Goal: Task Accomplishment & Management: Use online tool/utility

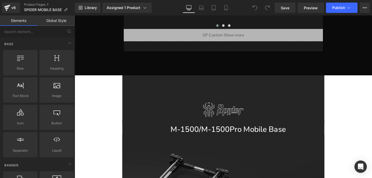
scroll to position [450, 0]
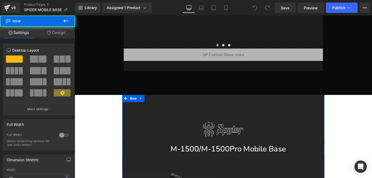
drag, startPoint x: 136, startPoint y: 104, endPoint x: 137, endPoint y: 122, distance: 17.8
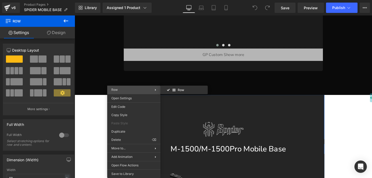
click at [145, 91] on span "Row" at bounding box center [132, 90] width 43 height 5
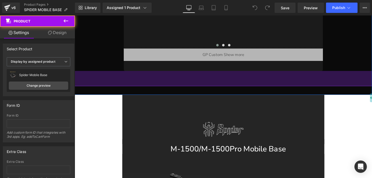
click at [101, 90] on div "62px" at bounding box center [231, 82] width 312 height 16
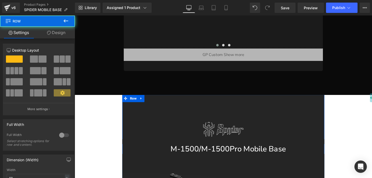
click at [56, 34] on link "Design" at bounding box center [55, 33] width 37 height 12
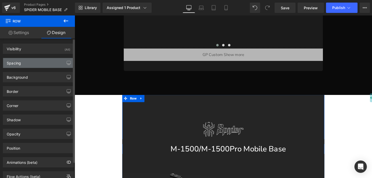
click at [43, 62] on div "Spacing" at bounding box center [38, 63] width 71 height 10
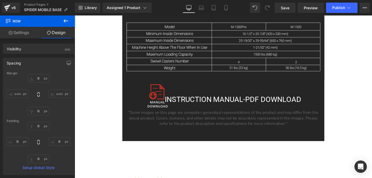
scroll to position [5226, 0]
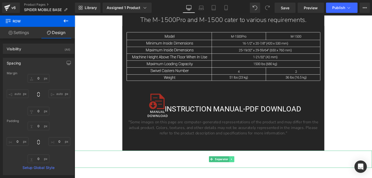
click at [241, 165] on icon at bounding box center [239, 166] width 3 height 3
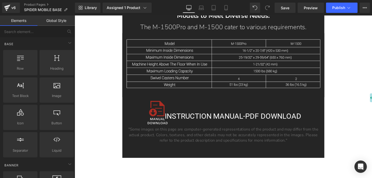
scroll to position [5219, 0]
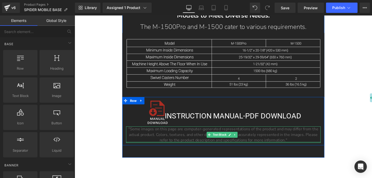
click at [141, 148] on div at bounding box center [231, 148] width 205 height 1
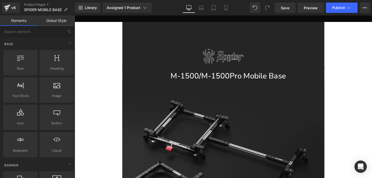
scroll to position [496, 0]
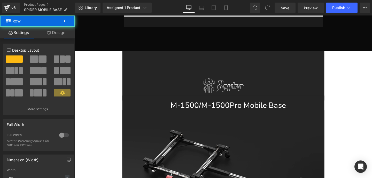
drag, startPoint x: 133, startPoint y: 57, endPoint x: 122, endPoint y: 71, distance: 18.0
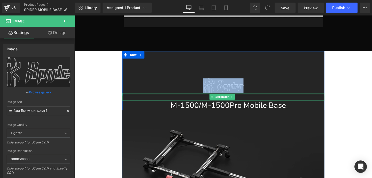
drag, startPoint x: 157, startPoint y: 88, endPoint x: 157, endPoint y: 97, distance: 8.5
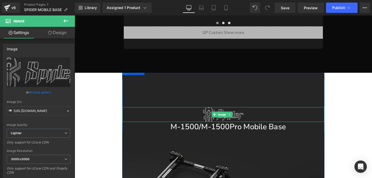
scroll to position [465, 0]
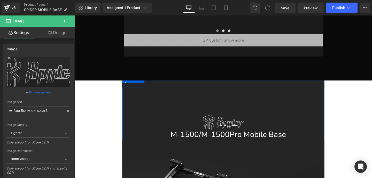
click at [159, 87] on hr at bounding box center [231, 88] width 212 height 5
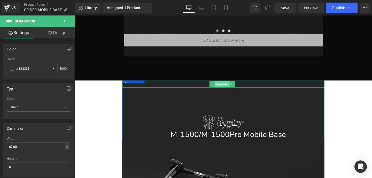
click at [228, 86] on span "Separator" at bounding box center [229, 88] width 16 height 6
click at [58, 32] on link "Design" at bounding box center [56, 33] width 37 height 12
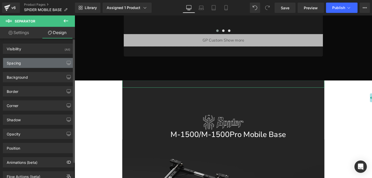
click at [41, 62] on div "Spacing" at bounding box center [38, 63] width 71 height 10
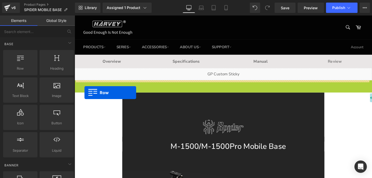
drag, startPoint x: 84, startPoint y: 87, endPoint x: 85, endPoint y: 97, distance: 9.6
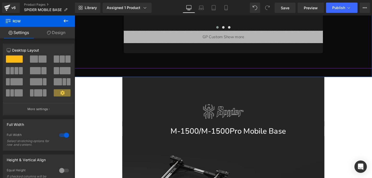
scroll to position [477, 0]
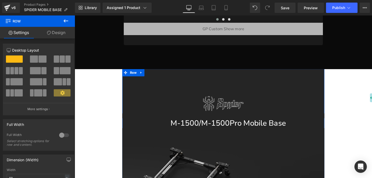
click at [55, 30] on link "Design" at bounding box center [55, 33] width 37 height 12
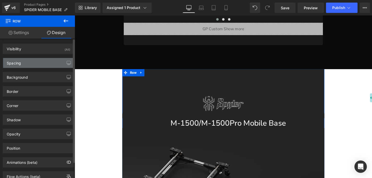
click at [44, 62] on div "Spacing" at bounding box center [38, 63] width 71 height 10
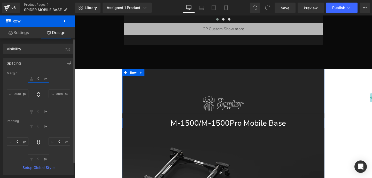
click at [41, 78] on input "0" at bounding box center [39, 78] width 22 height 9
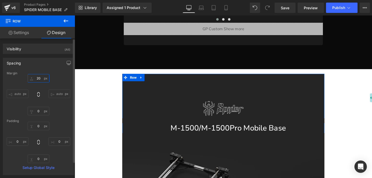
type input "200"
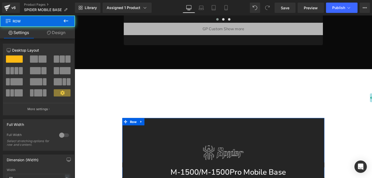
drag, startPoint x: 131, startPoint y: 129, endPoint x: 131, endPoint y: 137, distance: 8.0
drag, startPoint x: 136, startPoint y: 128, endPoint x: 137, endPoint y: 132, distance: 4.9
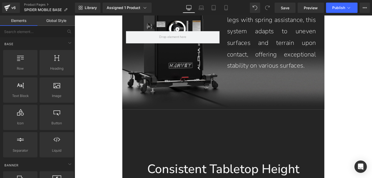
scroll to position [2052, 0]
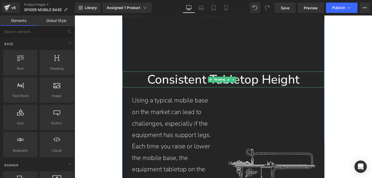
click at [184, 74] on h1 "Consistent Tabletop Height" at bounding box center [231, 82] width 212 height 17
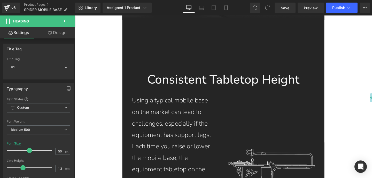
click at [58, 33] on link "Design" at bounding box center [56, 33] width 37 height 12
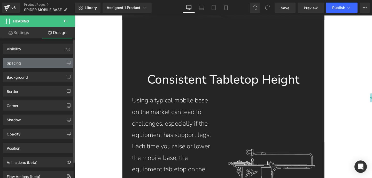
click at [47, 65] on div "Spacing" at bounding box center [38, 63] width 71 height 10
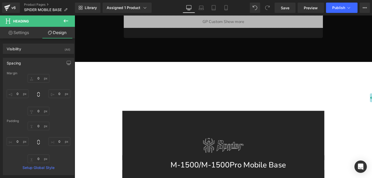
scroll to position [487, 0]
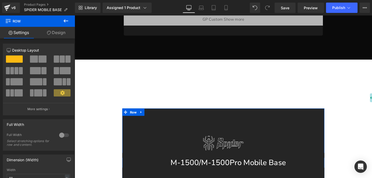
click at [55, 32] on link "Design" at bounding box center [55, 33] width 37 height 12
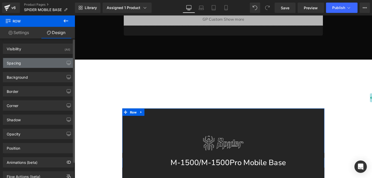
click at [43, 62] on div "Spacing" at bounding box center [38, 63] width 71 height 10
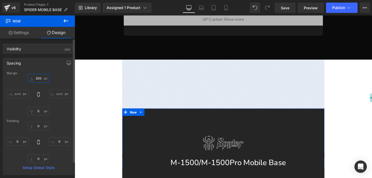
click at [42, 78] on input "200" at bounding box center [39, 78] width 22 height 9
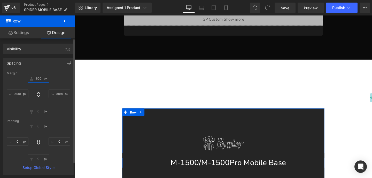
type input "0"
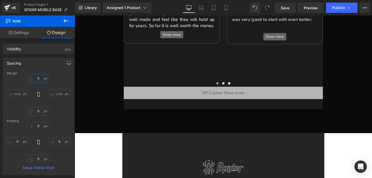
scroll to position [436, 0]
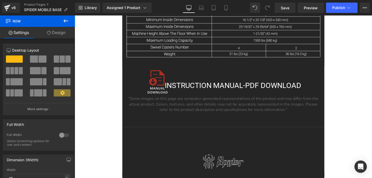
scroll to position [5253, 0]
